Goal: Task Accomplishment & Management: Use online tool/utility

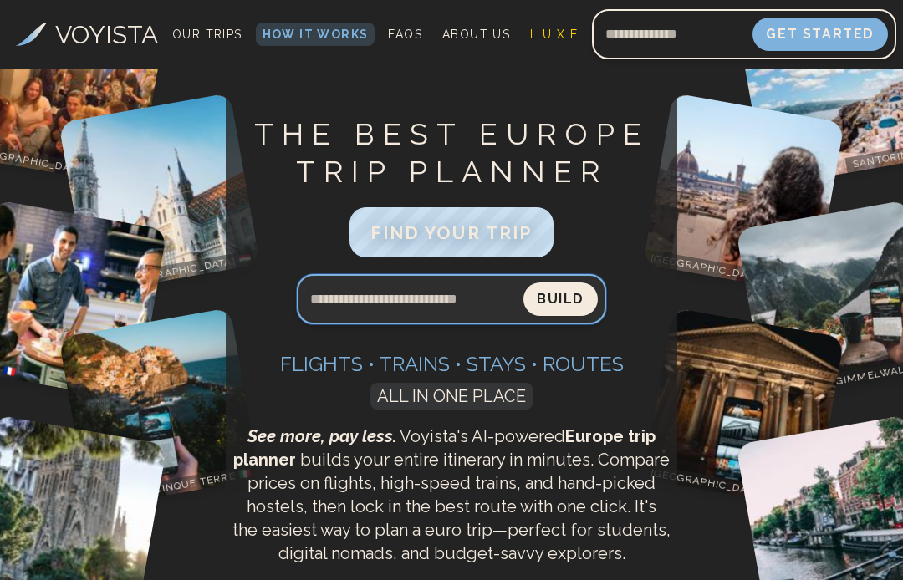
click at [370, 301] on input "Search query" at bounding box center [410, 299] width 227 height 40
type input "**********"
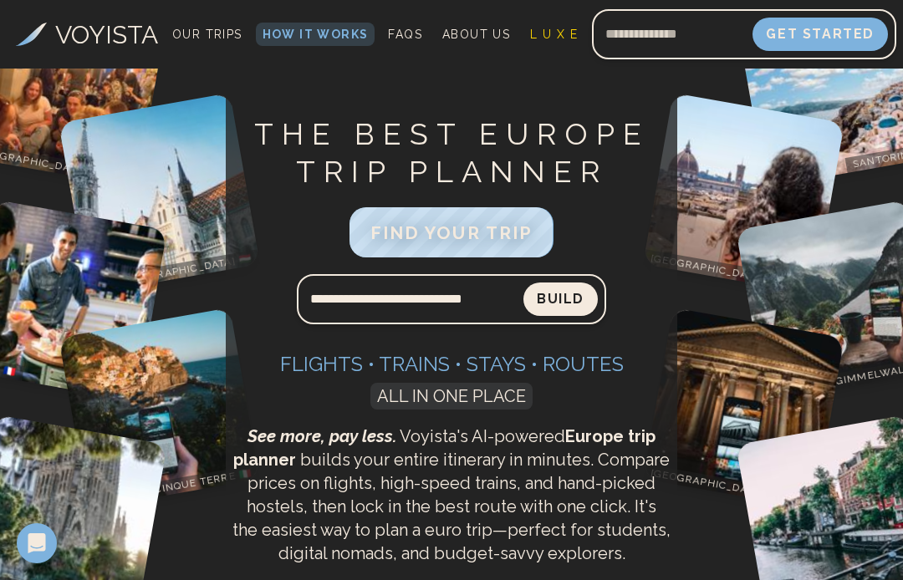
click at [559, 305] on button "Build" at bounding box center [560, 299] width 74 height 33
